Goal: Task Accomplishment & Management: Use online tool/utility

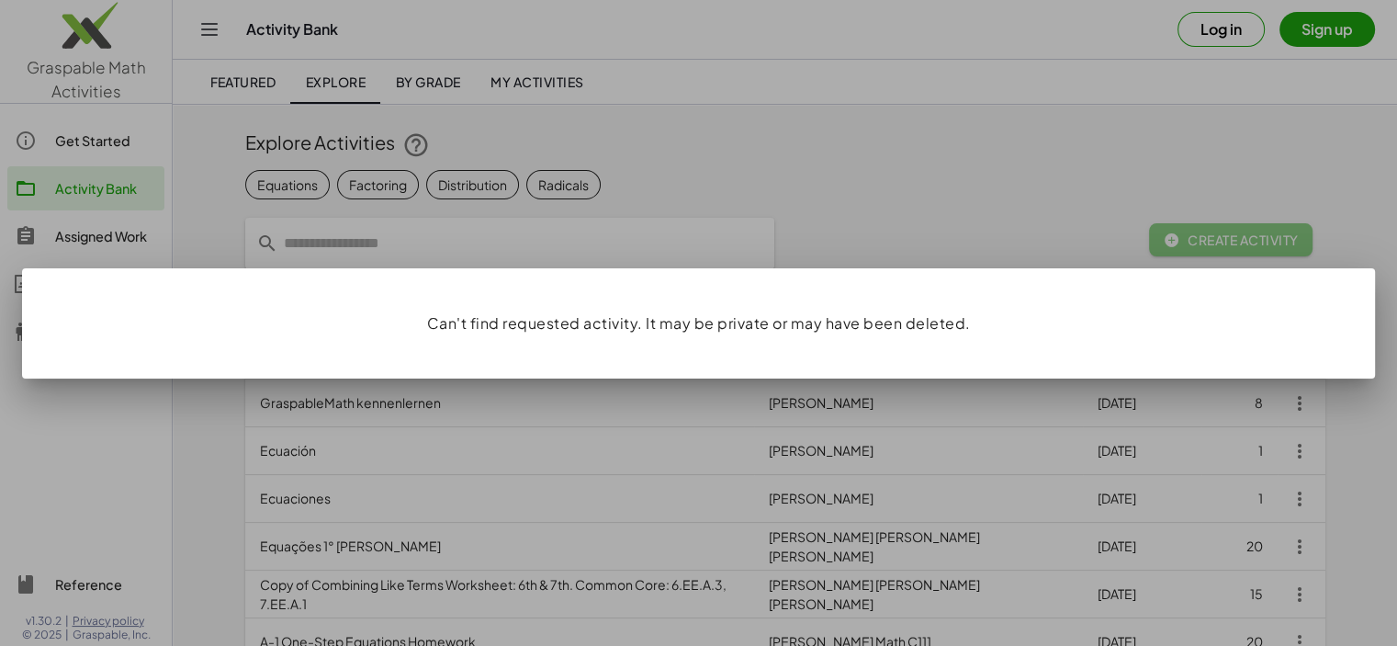
click at [875, 219] on div at bounding box center [698, 323] width 1397 height 646
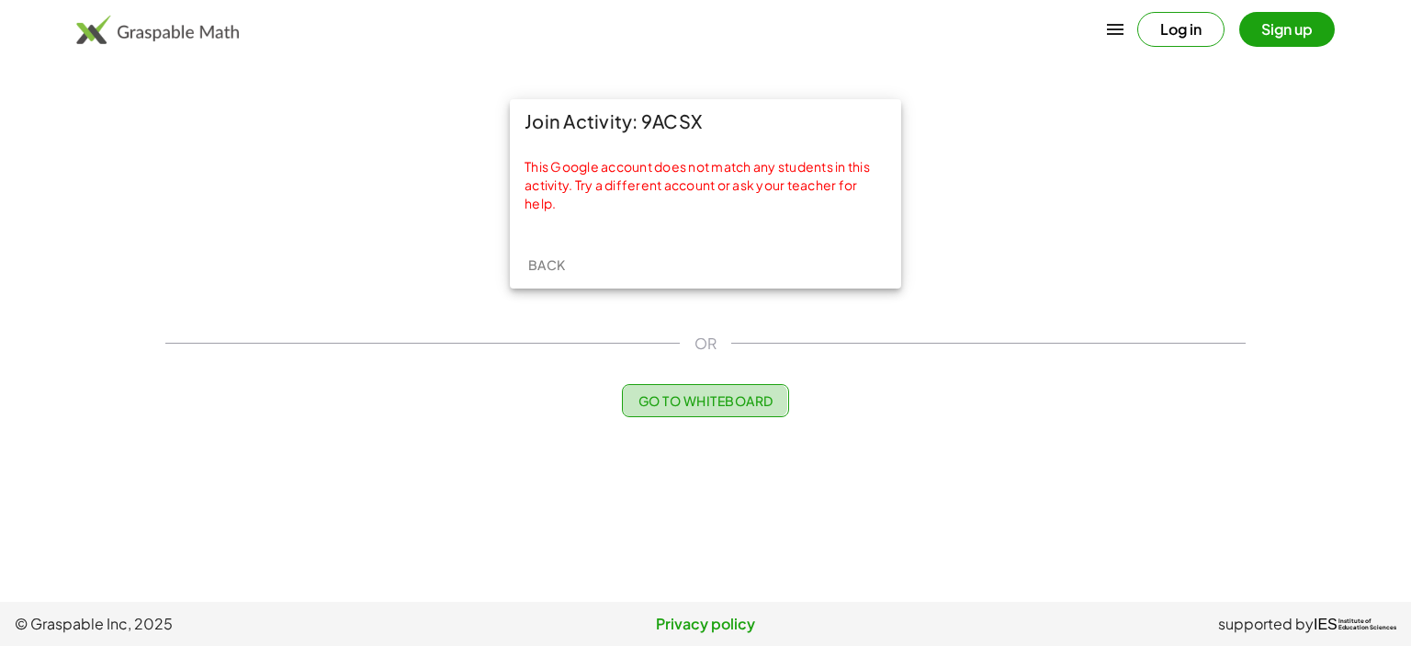
click at [715, 407] on span "Go to Whiteboard" at bounding box center [704, 400] width 135 height 17
